Goal: Task Accomplishment & Management: Use online tool/utility

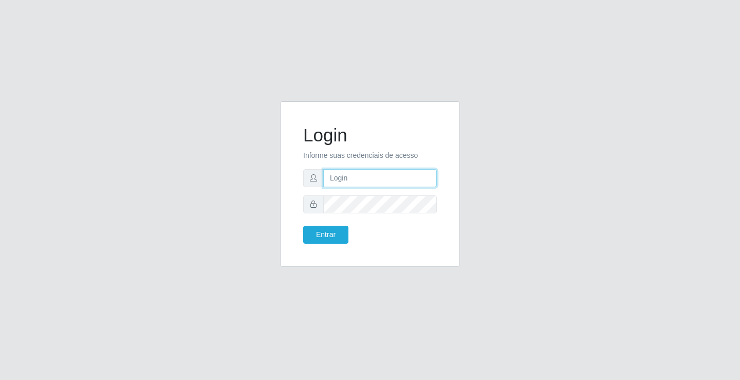
click at [338, 172] on input "text" at bounding box center [380, 178] width 114 height 18
type input "william@ideal"
click at [303, 226] on button "Entrar" at bounding box center [325, 235] width 45 height 18
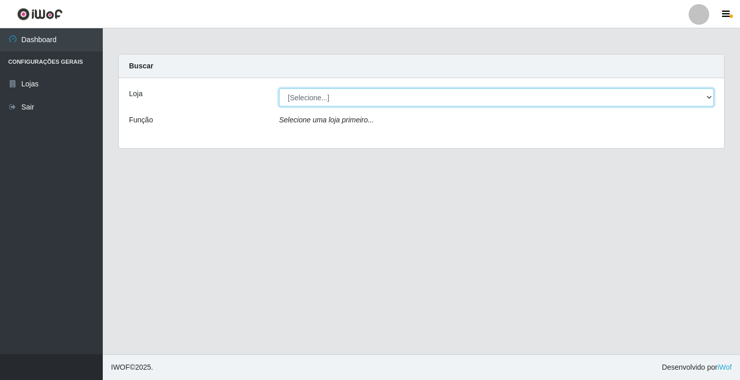
click at [468, 99] on select "[Selecione...] Ideal - Conceição" at bounding box center [496, 97] width 435 height 18
select select "231"
click at [279, 88] on select "[Selecione...] Ideal - Conceição" at bounding box center [496, 97] width 435 height 18
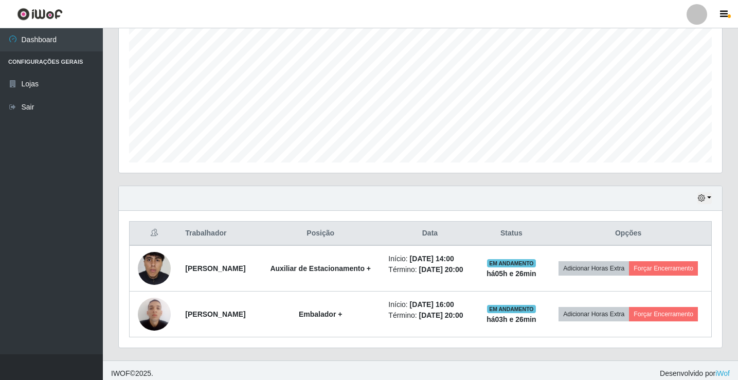
scroll to position [227, 0]
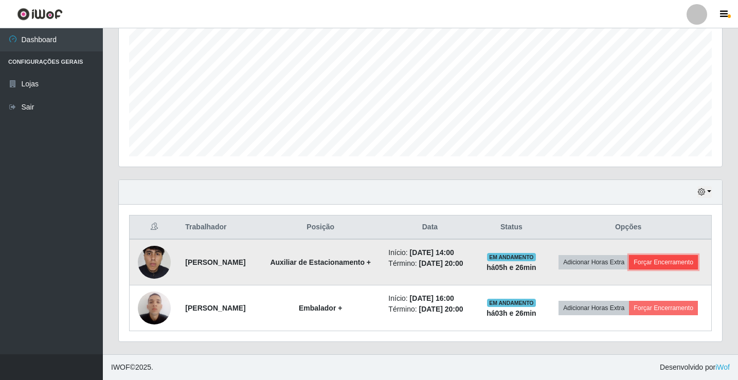
click at [640, 255] on button "Forçar Encerramento" at bounding box center [663, 262] width 69 height 14
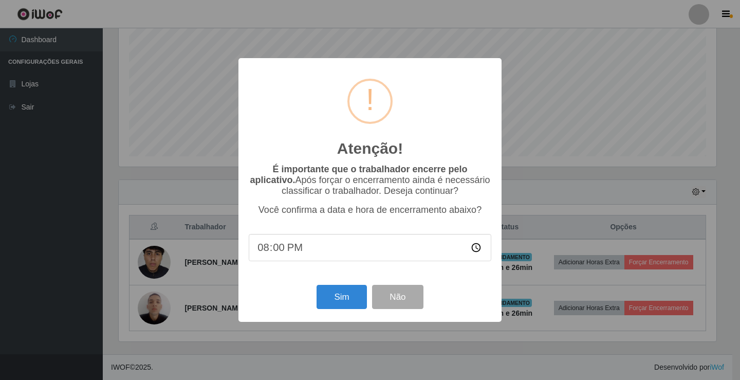
click at [314, 299] on div "Sim Não" at bounding box center [370, 296] width 243 height 29
click at [329, 301] on button "Sim" at bounding box center [342, 297] width 50 height 24
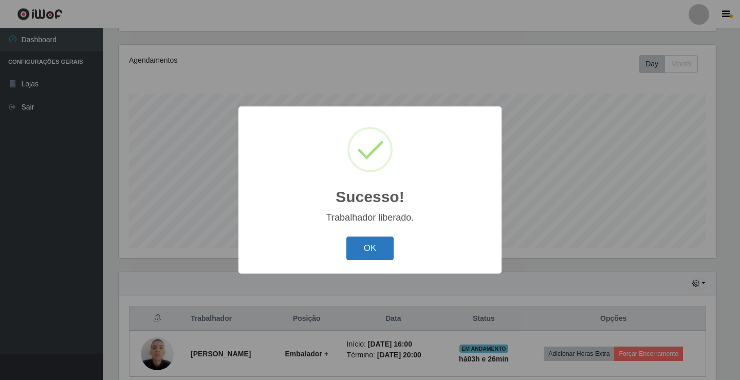
click at [376, 247] on button "OK" at bounding box center [370, 248] width 48 height 24
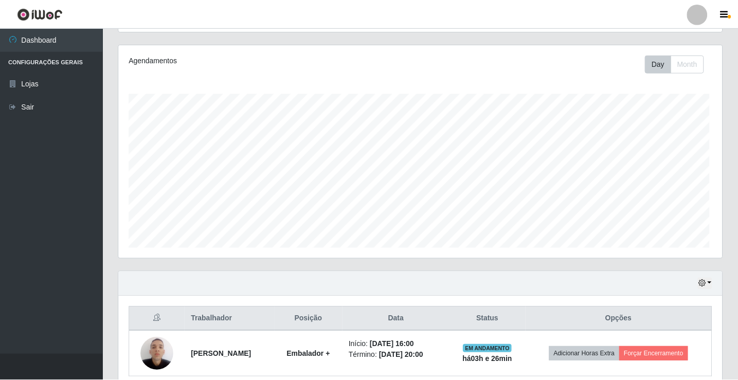
scroll to position [213, 603]
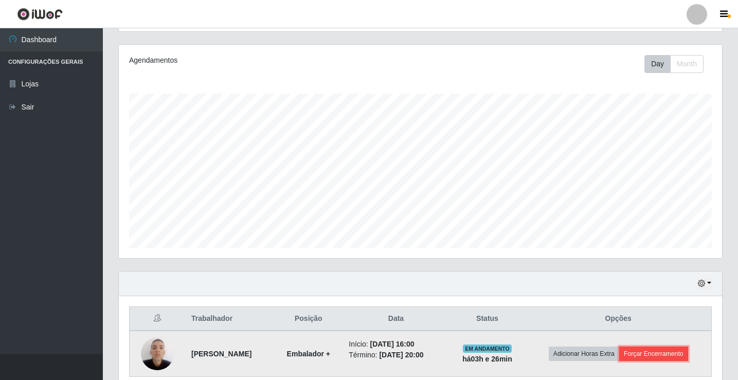
click at [680, 355] on button "Forçar Encerramento" at bounding box center [653, 353] width 69 height 14
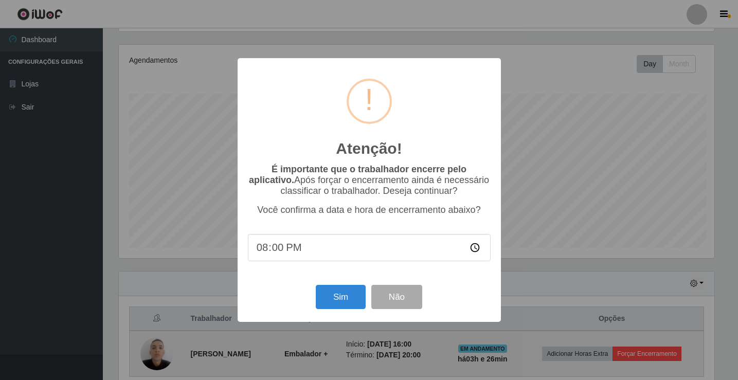
scroll to position [213, 598]
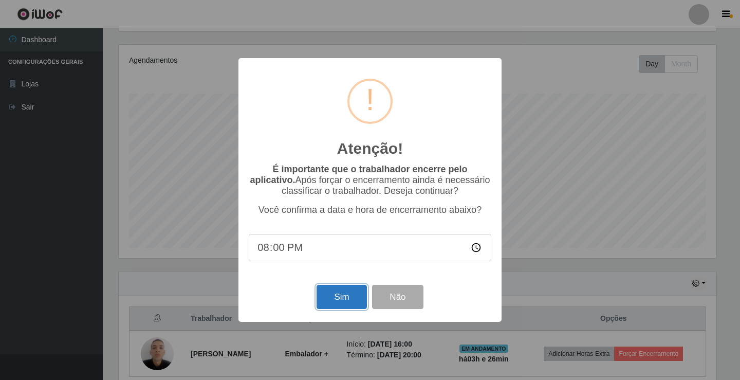
click at [341, 292] on button "Sim" at bounding box center [342, 297] width 50 height 24
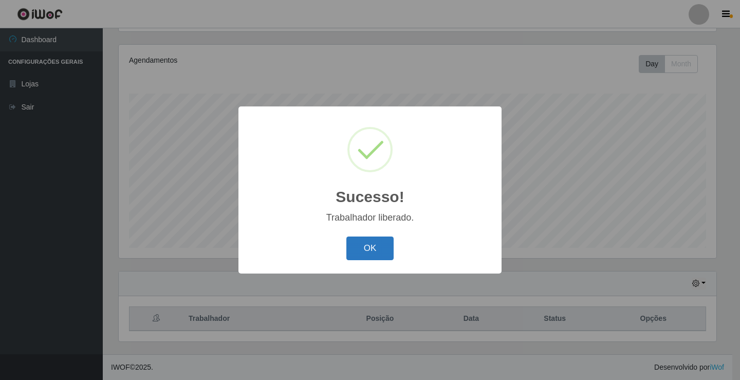
click at [373, 245] on button "OK" at bounding box center [370, 248] width 48 height 24
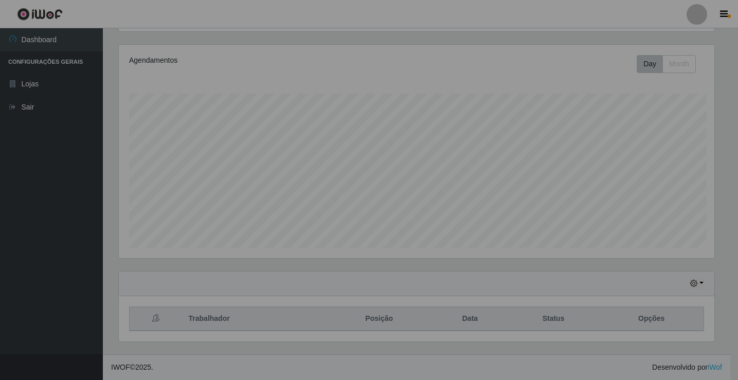
scroll to position [213, 603]
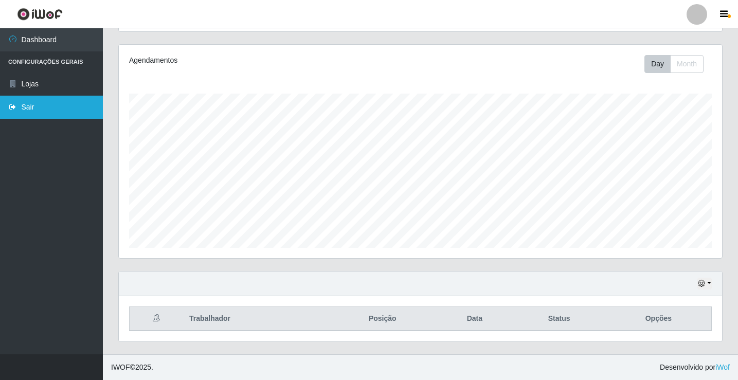
click at [44, 103] on link "Sair" at bounding box center [51, 107] width 103 height 23
